Goal: Task Accomplishment & Management: Use online tool/utility

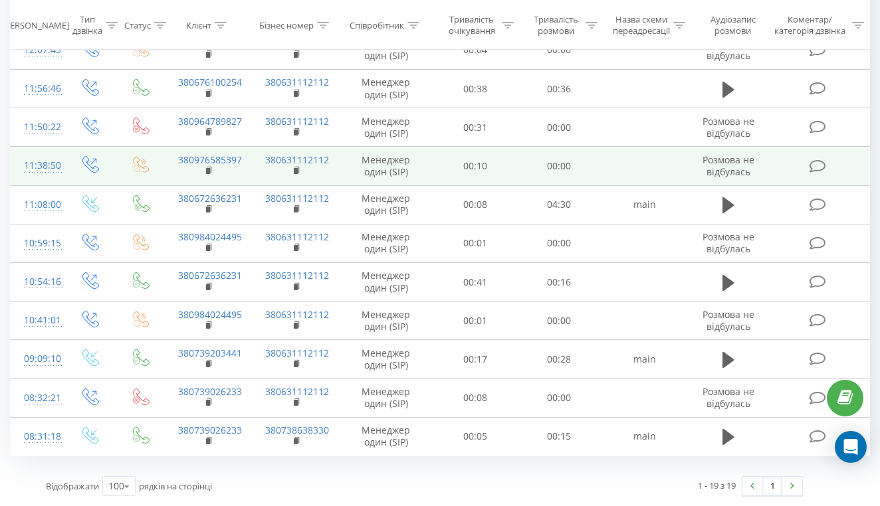
scroll to position [486, 0]
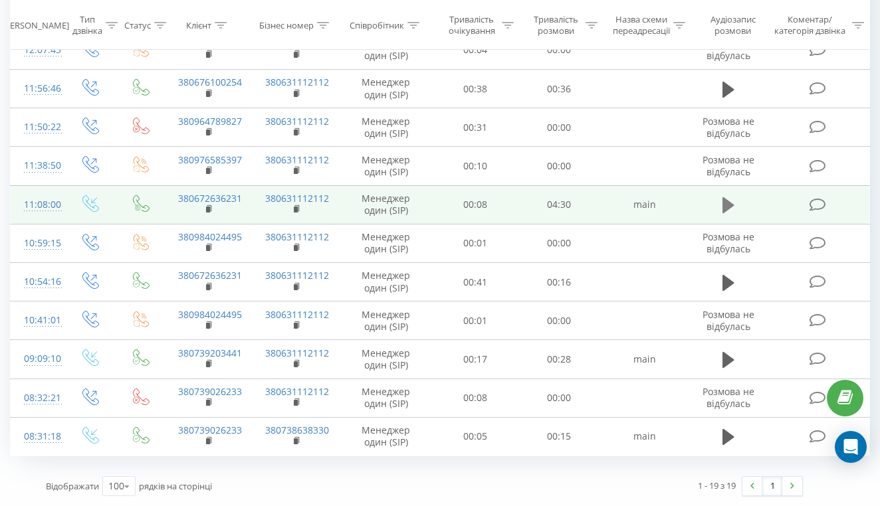
click at [726, 210] on icon at bounding box center [728, 205] width 12 height 16
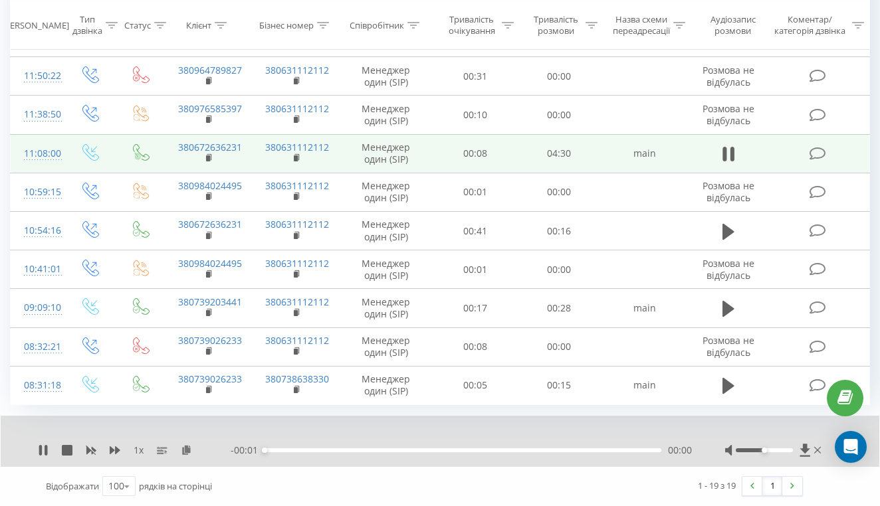
scroll to position [537, 0]
click at [791, 452] on div at bounding box center [764, 451] width 57 height 4
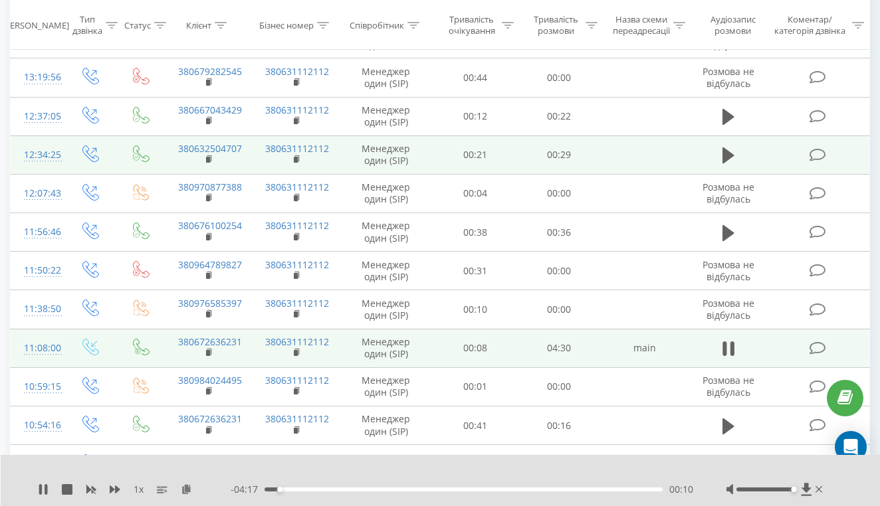
scroll to position [314, 0]
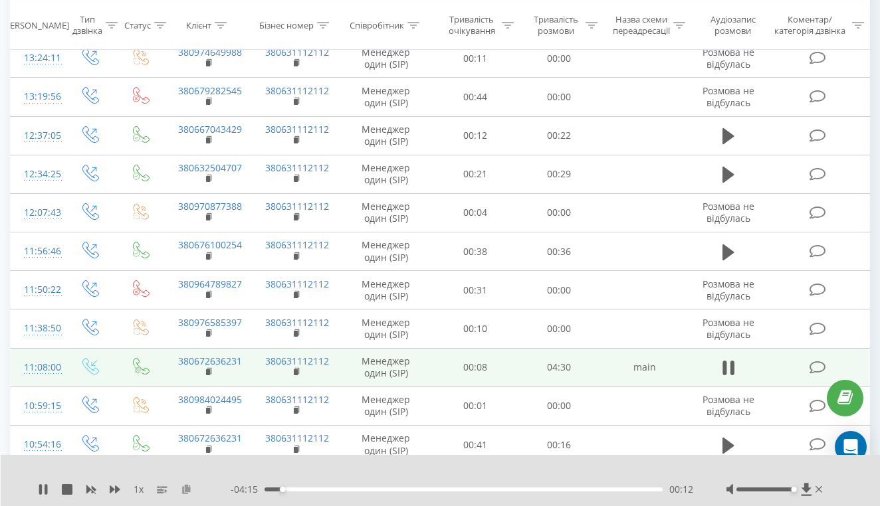
click at [188, 487] on icon at bounding box center [186, 489] width 11 height 9
click at [514, 489] on div "03:04" at bounding box center [464, 490] width 398 height 4
click at [498, 489] on div "02:36" at bounding box center [464, 490] width 398 height 4
click at [485, 489] on div "02:37" at bounding box center [464, 490] width 398 height 4
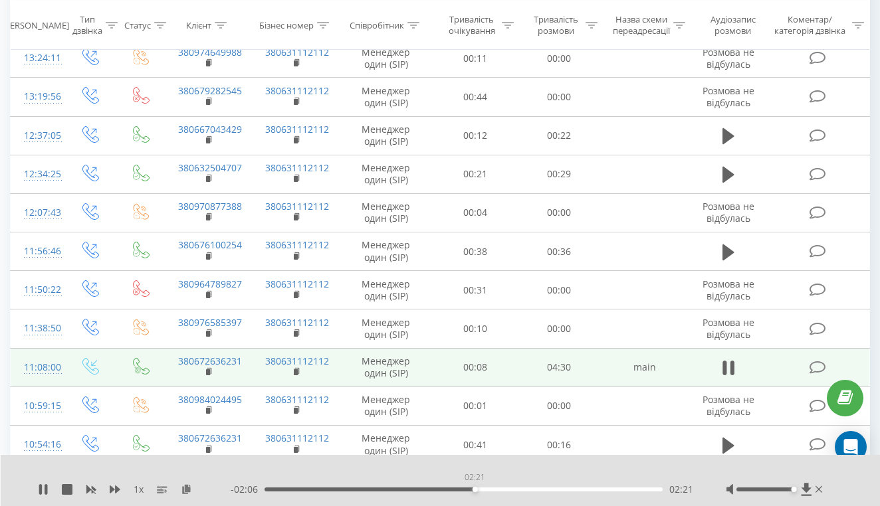
click at [475, 489] on div "02:21" at bounding box center [464, 490] width 398 height 4
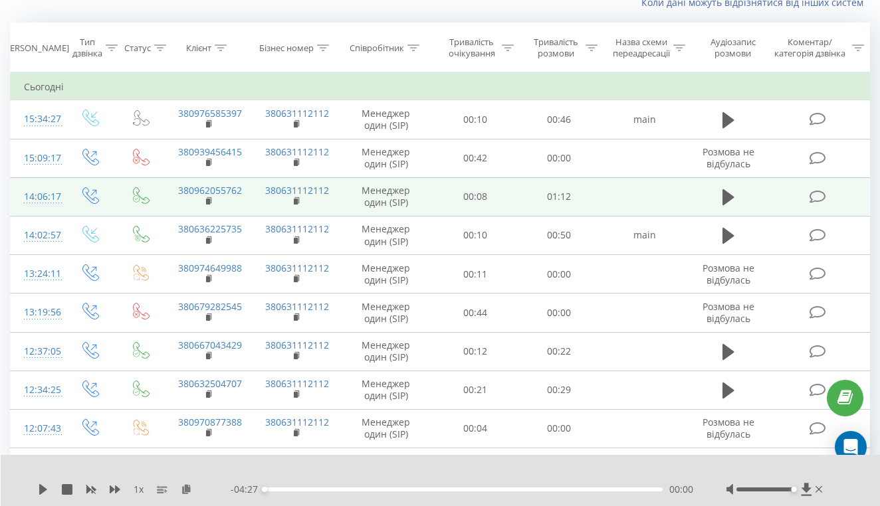
scroll to position [86, 0]
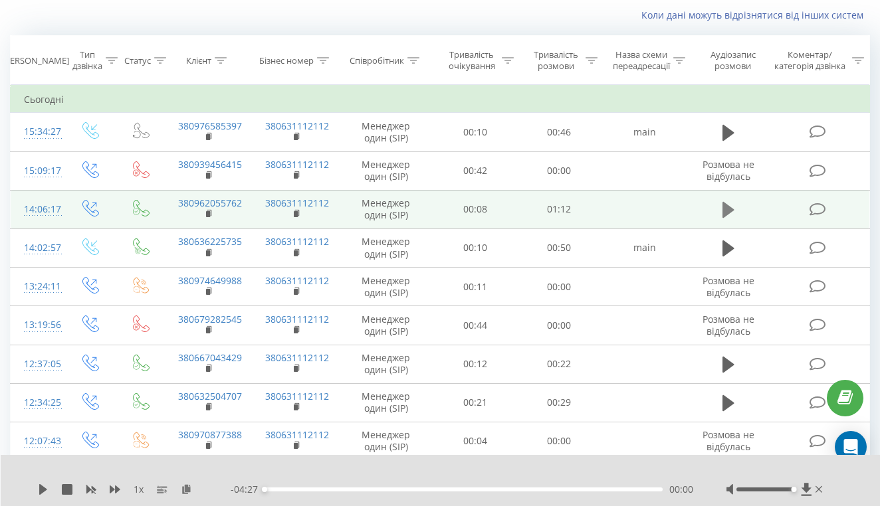
click at [732, 219] on icon at bounding box center [728, 210] width 12 height 19
click at [733, 217] on icon at bounding box center [732, 210] width 4 height 15
